Goal: Information Seeking & Learning: Check status

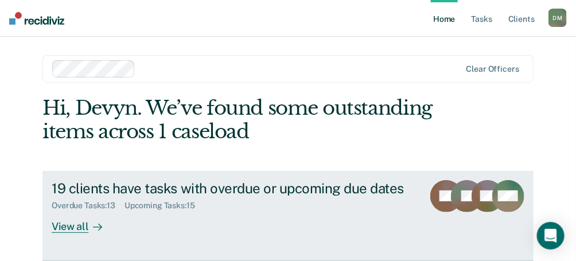
click at [88, 224] on div at bounding box center [95, 226] width 14 height 13
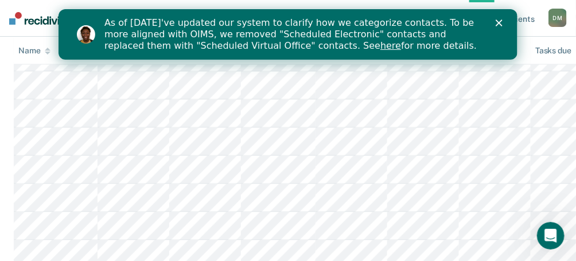
scroll to position [440, 0]
click at [498, 21] on icon "Close" at bounding box center [498, 22] width 7 height 7
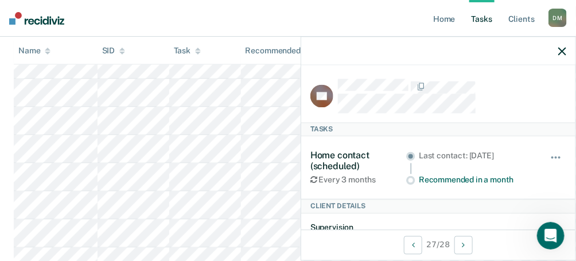
scroll to position [472, 0]
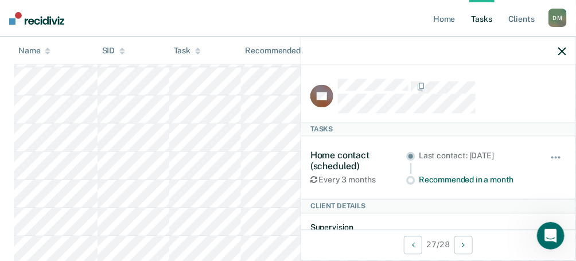
drag, startPoint x: 563, startPoint y: 54, endPoint x: 319, endPoint y: 134, distance: 256.3
click at [319, 136] on div "Home contact (scheduled) Every 3 months Last contact: [DATE] Recommended in a m…" at bounding box center [438, 167] width 256 height 62
click at [558, 51] on icon "button" at bounding box center [562, 51] width 8 height 8
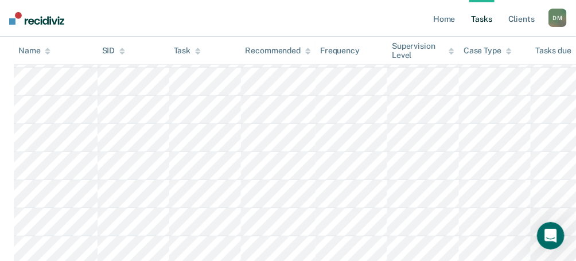
scroll to position [0, 0]
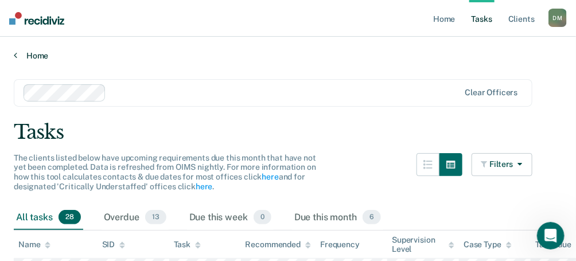
click at [21, 58] on link "Home" at bounding box center [288, 55] width 548 height 10
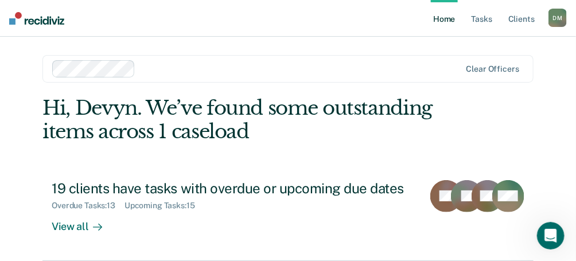
click at [563, 7] on div "Home Tasks Client s [PERSON_NAME] Profile How it works Log Out" at bounding box center [499, 18] width 136 height 37
click at [476, 20] on link "Tasks" at bounding box center [481, 18] width 25 height 37
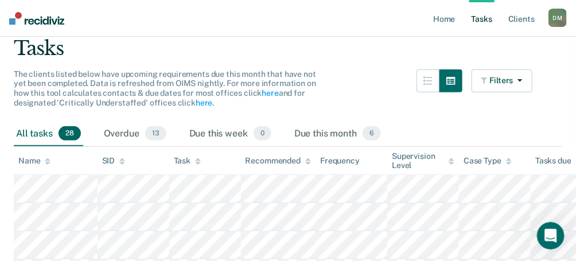
scroll to position [83, 0]
click at [443, 13] on link "Home" at bounding box center [444, 18] width 26 height 37
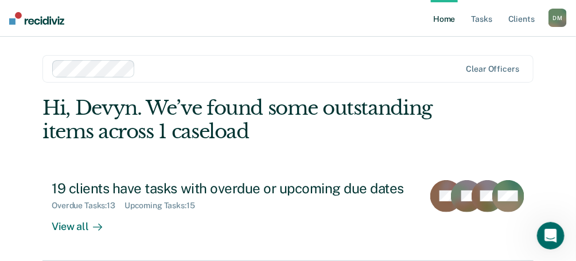
scroll to position [210, 0]
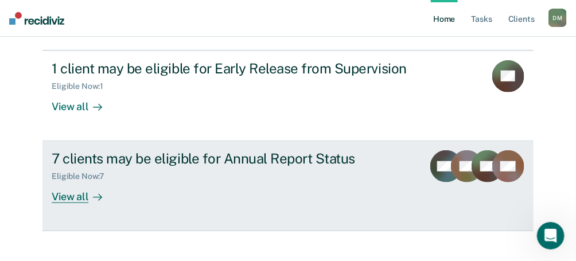
click at [238, 153] on div "7 clients may be eligible for Annual Report Status" at bounding box center [233, 158] width 362 height 17
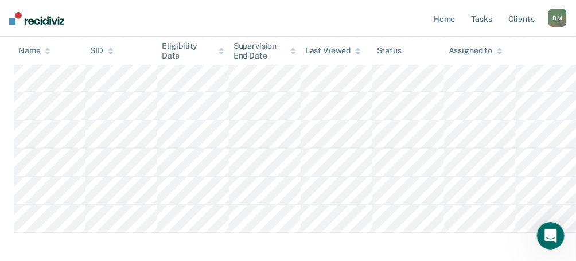
scroll to position [191, 0]
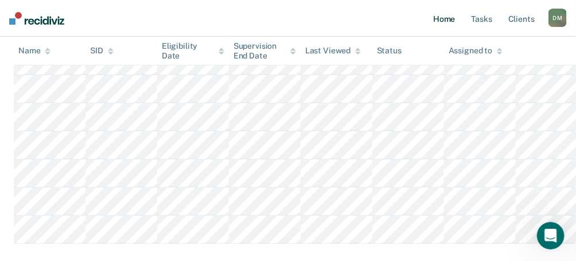
click at [449, 25] on link "Home" at bounding box center [444, 18] width 26 height 37
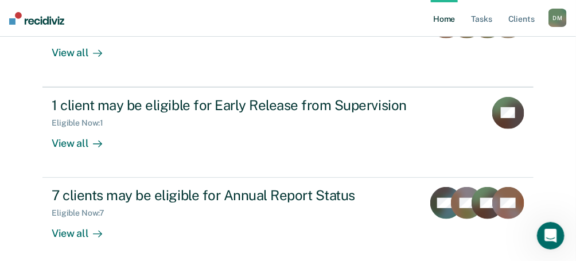
scroll to position [162, 0]
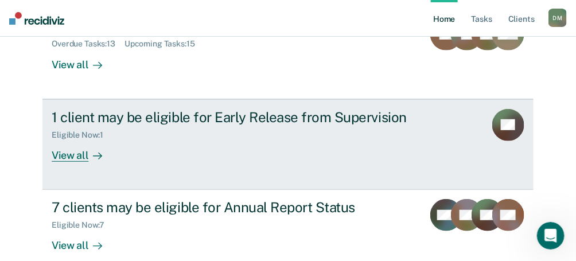
click at [387, 105] on link "1 client may be eligible for Early Release from Supervision Eligible Now : 1 Vi…" at bounding box center [287, 144] width 491 height 91
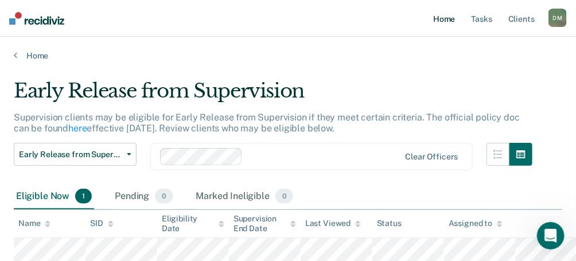
click at [447, 24] on link "Home" at bounding box center [444, 18] width 26 height 37
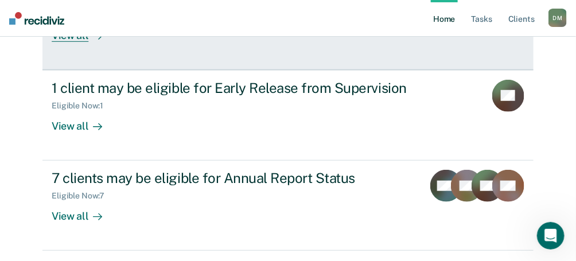
scroll to position [225, 0]
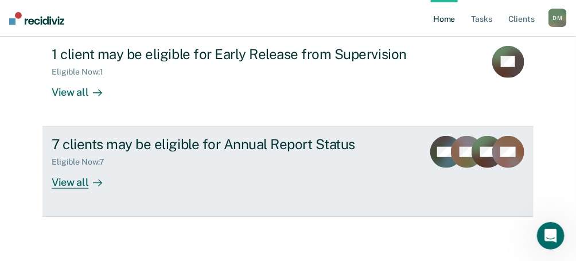
click at [311, 182] on div "7 clients may be eligible for Annual Report Status Eligible Now : 7 View all" at bounding box center [247, 162] width 390 height 53
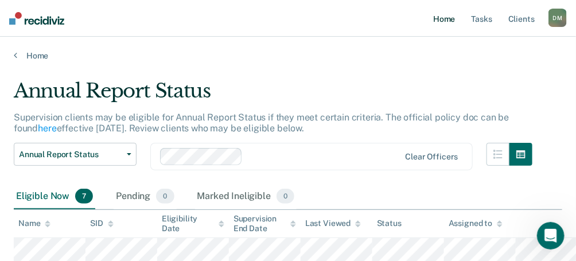
click at [447, 19] on link "Home" at bounding box center [444, 18] width 26 height 37
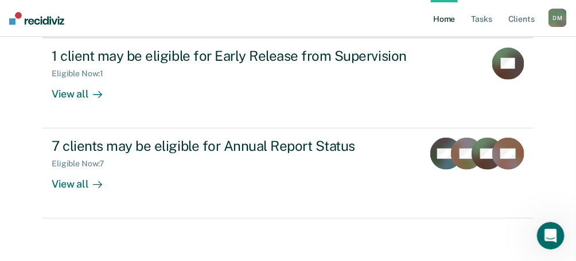
scroll to position [225, 0]
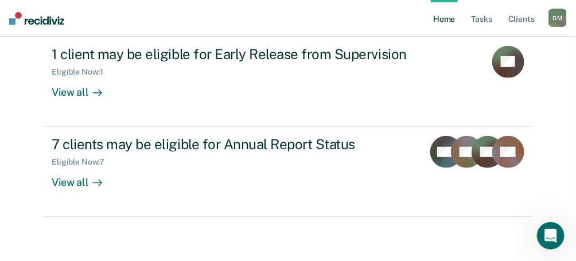
click at [558, 16] on div "[PERSON_NAME]" at bounding box center [557, 18] width 18 height 18
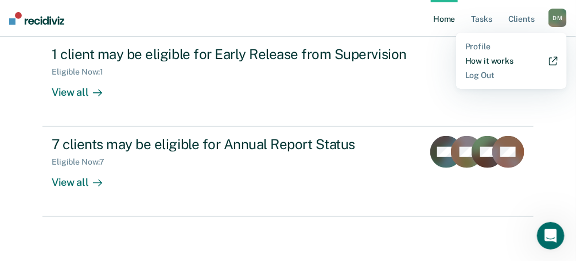
click at [488, 60] on link "How it works" at bounding box center [511, 61] width 92 height 10
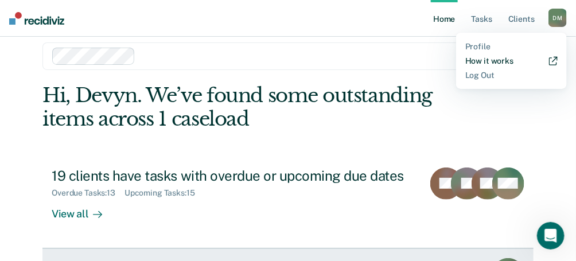
scroll to position [12, 0]
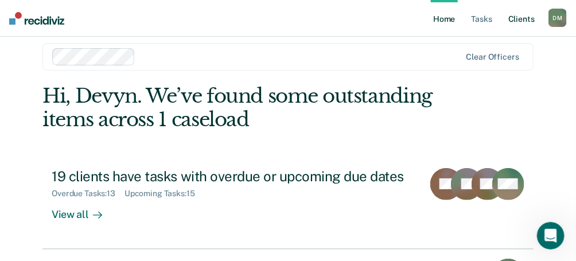
click at [515, 17] on link "Client s" at bounding box center [521, 18] width 31 height 37
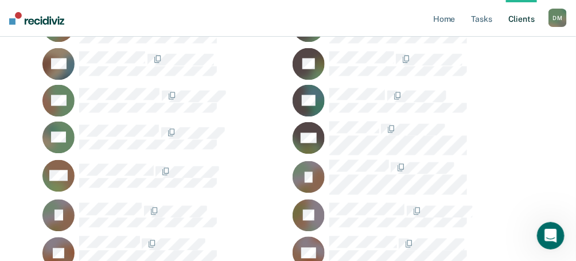
scroll to position [608, 0]
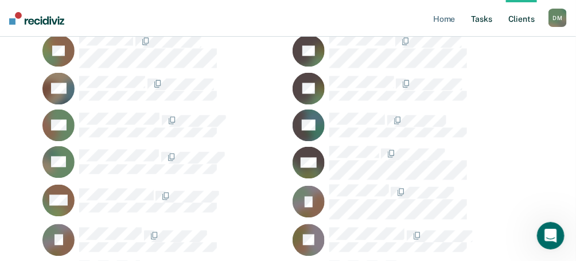
click at [482, 19] on link "Tasks" at bounding box center [481, 18] width 25 height 37
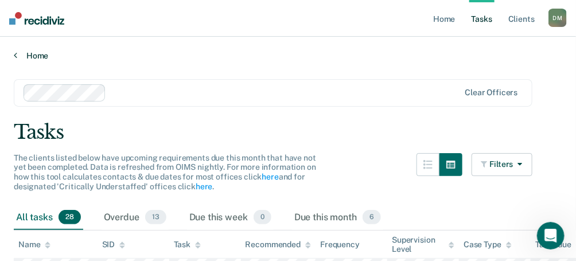
click at [40, 50] on link "Home" at bounding box center [288, 55] width 548 height 10
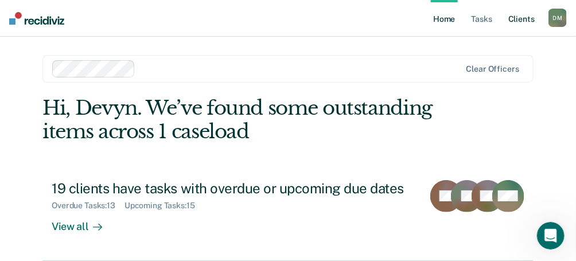
click at [519, 21] on link "Client s" at bounding box center [521, 18] width 31 height 37
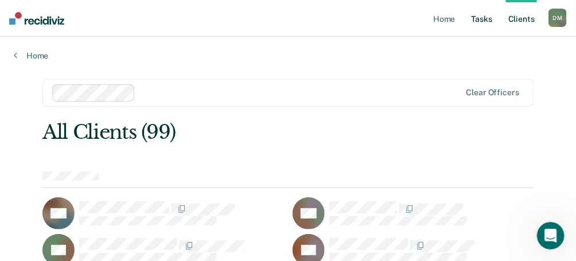
click at [478, 21] on link "Tasks" at bounding box center [481, 18] width 25 height 37
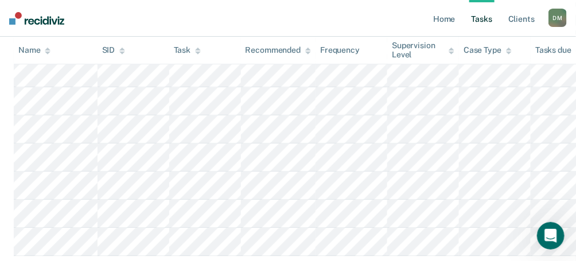
scroll to position [787, 0]
click at [441, 20] on link "Home" at bounding box center [444, 18] width 26 height 37
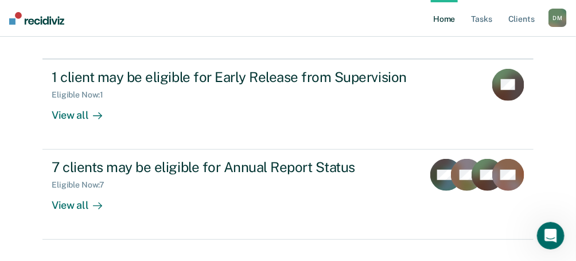
scroll to position [225, 0]
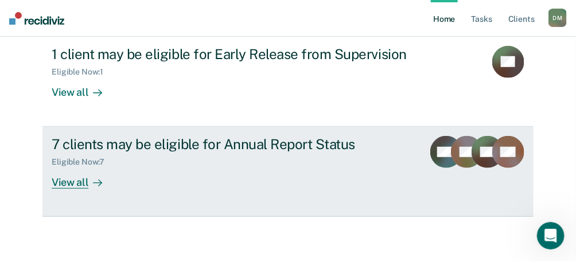
click at [243, 194] on link "7 clients may be eligible for Annual Report Status Eligible Now : 7 View all KW…" at bounding box center [287, 172] width 491 height 90
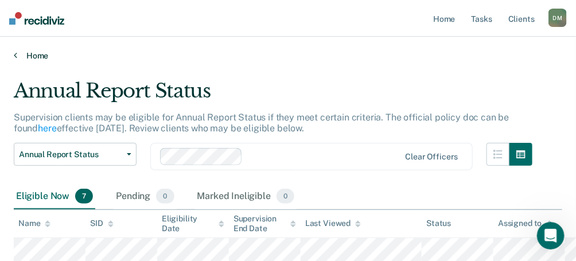
click at [31, 58] on link "Home" at bounding box center [288, 55] width 548 height 10
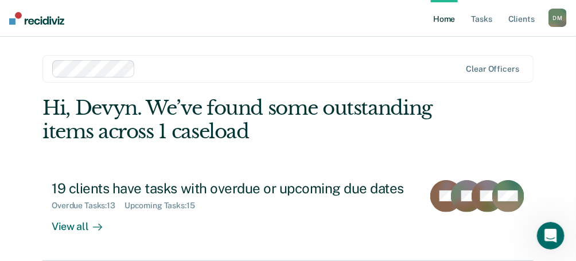
scroll to position [225, 0]
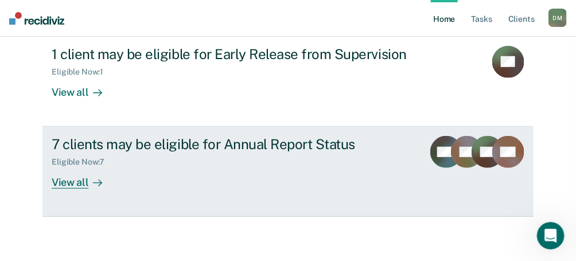
click at [289, 160] on div "Eligible Now : 7" at bounding box center [233, 159] width 362 height 14
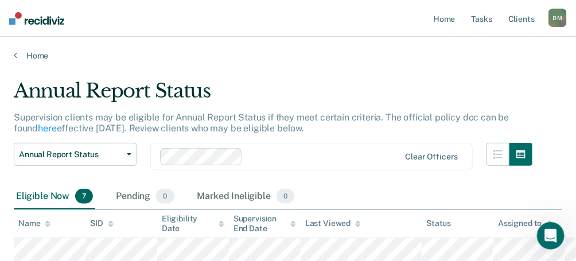
click at [29, 49] on div "Home" at bounding box center [288, 49] width 576 height 24
click at [33, 54] on link "Home" at bounding box center [288, 55] width 548 height 10
